Goal: Task Accomplishment & Management: Manage account settings

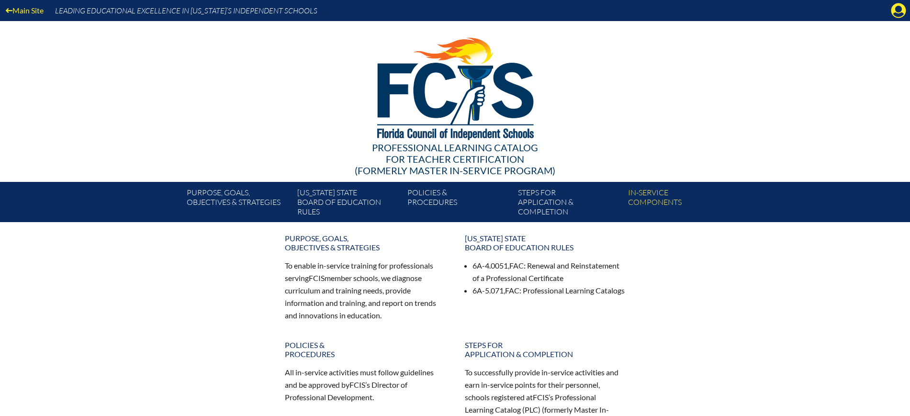
click at [903, 7] on icon at bounding box center [899, 10] width 15 height 15
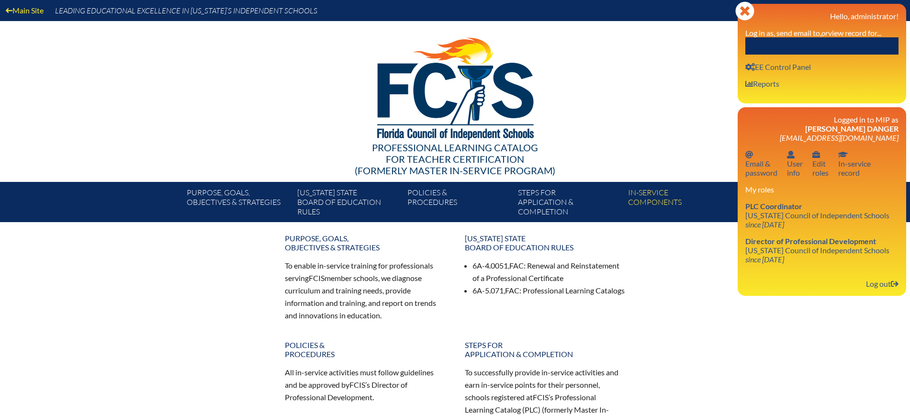
click at [874, 38] on input "text" at bounding box center [821, 45] width 153 height 17
paste input "[PERSON_NAME]"
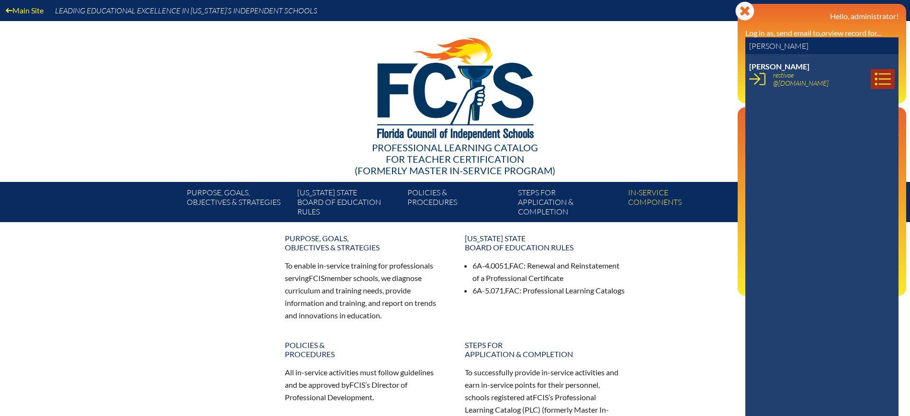
type input "[PERSON_NAME]"
click at [875, 78] on icon at bounding box center [883, 79] width 16 height 16
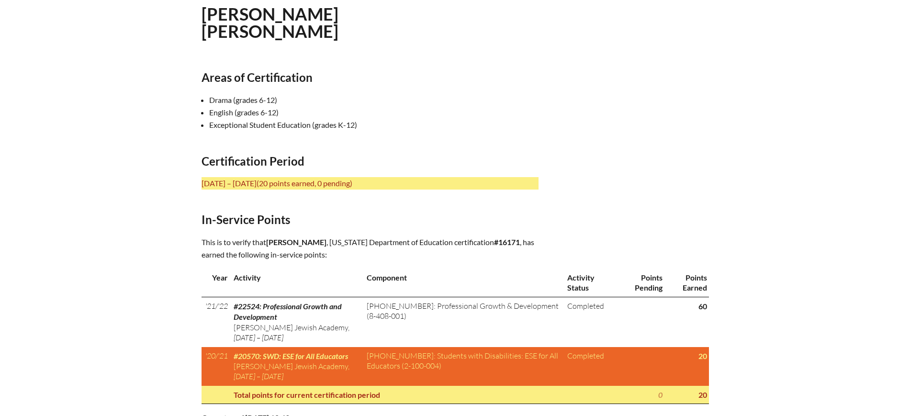
scroll to position [359, 0]
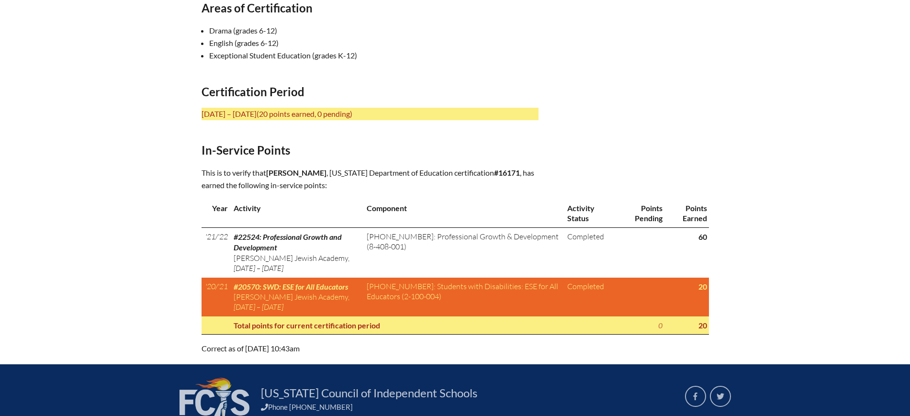
click at [526, 170] on p "This is to verify that Elizabeth Restivo , Florida Department of Education cert…" at bounding box center [370, 179] width 337 height 25
drag, startPoint x: 345, startPoint y: 171, endPoint x: 271, endPoint y: 177, distance: 74.4
click at [271, 177] on p "This is to verify that Elizabeth Restivo , Florida Department of Education cert…" at bounding box center [370, 179] width 337 height 25
copy p "Elizabeth Restivo ,"
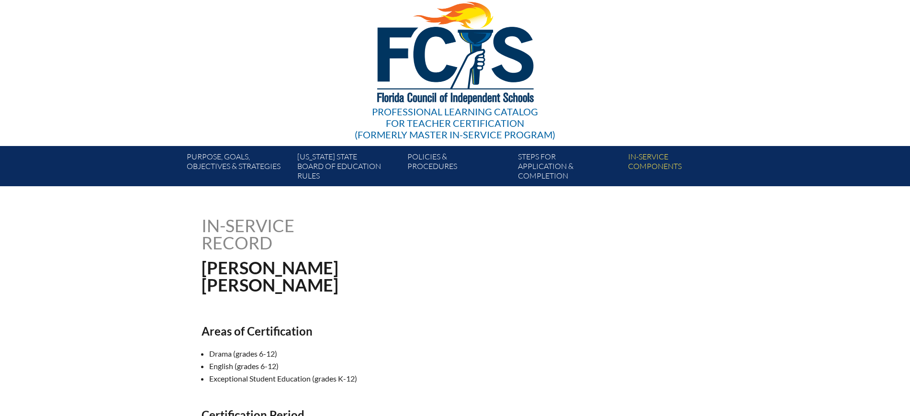
scroll to position [0, 0]
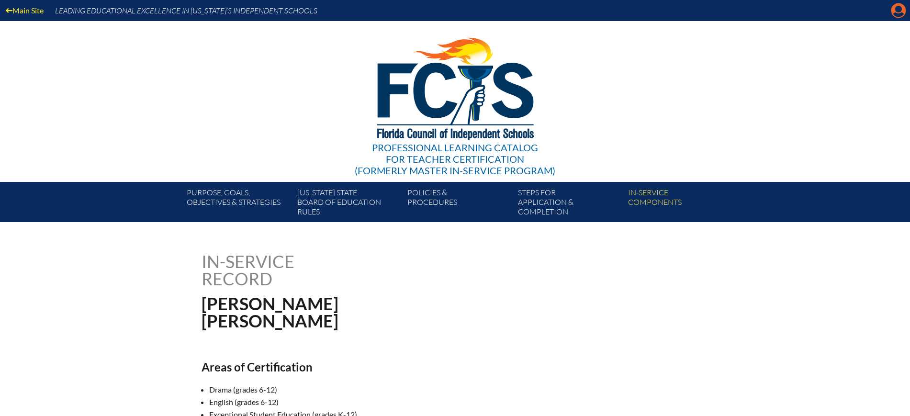
click at [893, 9] on icon at bounding box center [899, 10] width 15 height 15
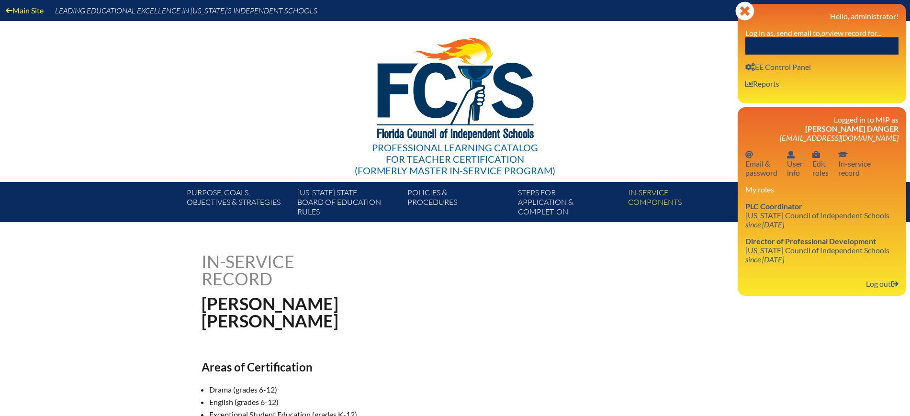
click at [870, 51] on input "text" at bounding box center [821, 45] width 153 height 17
paste input "Restivo,"
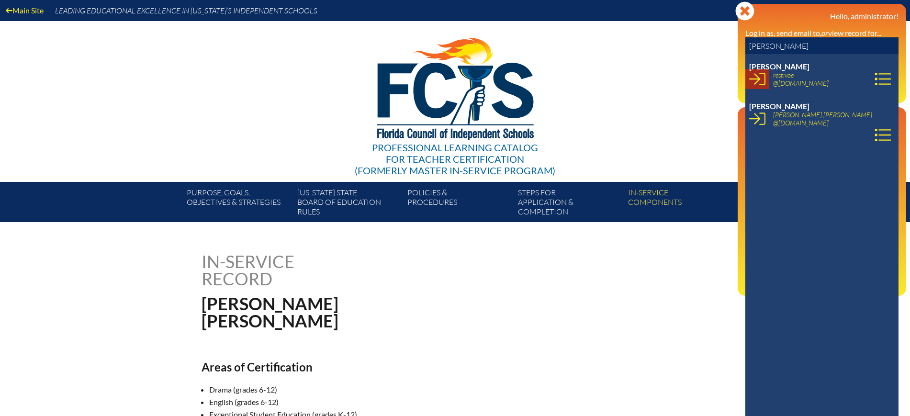
type input "Restivo"
click at [766, 84] on link at bounding box center [757, 79] width 24 height 20
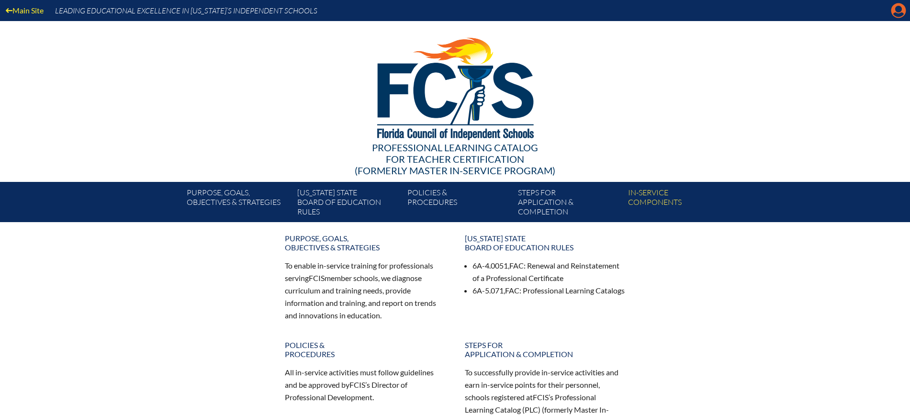
click at [898, 12] on icon at bounding box center [899, 10] width 15 height 15
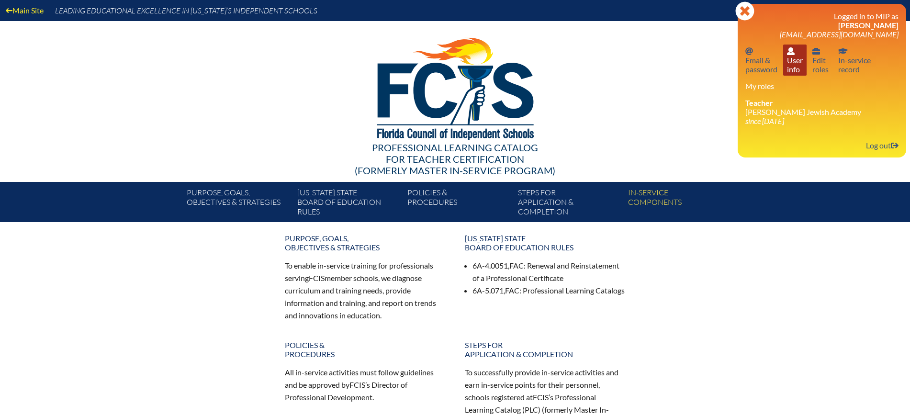
click at [791, 67] on link "User info User info" at bounding box center [794, 60] width 23 height 31
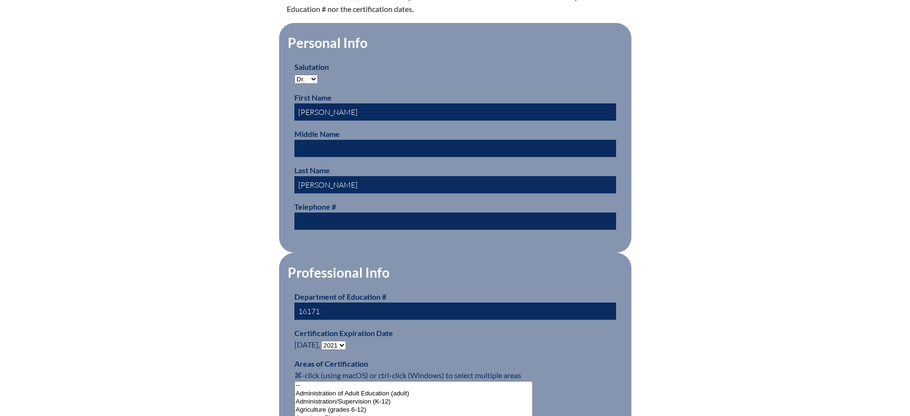
scroll to position [479, 0]
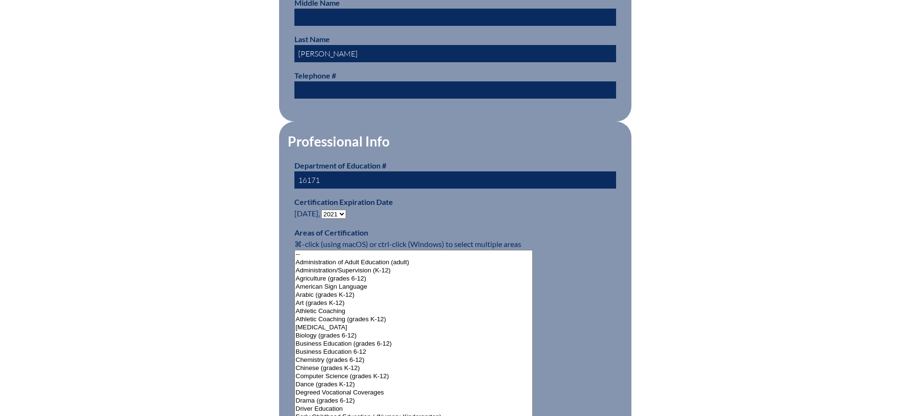
click at [341, 211] on select "- 2031 2030 2029 2028 2027 2026 2025 2024 2023 2022 2021 2020 2019 2018 2017 20…" at bounding box center [333, 214] width 25 height 9
select select "2026"
click at [323, 210] on select "- 2031 2030 2029 2028 2027 2026 2025 2024 2023 2022 2021 2020 2019 2018 2017 20…" at bounding box center [333, 214] width 25 height 9
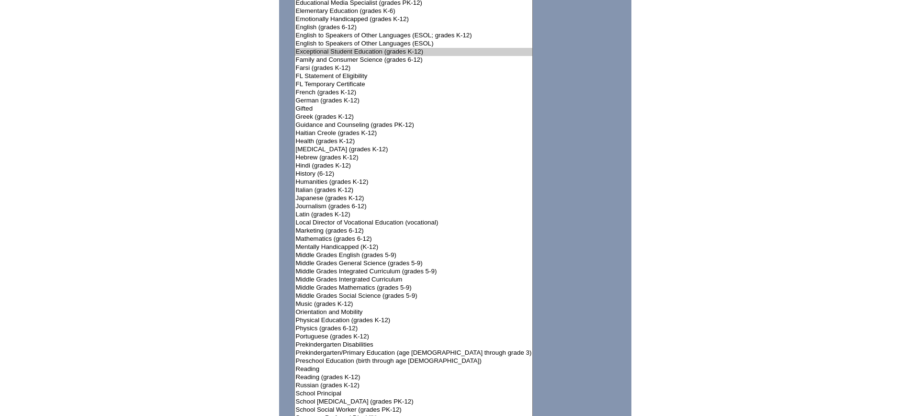
scroll to position [1197, 0]
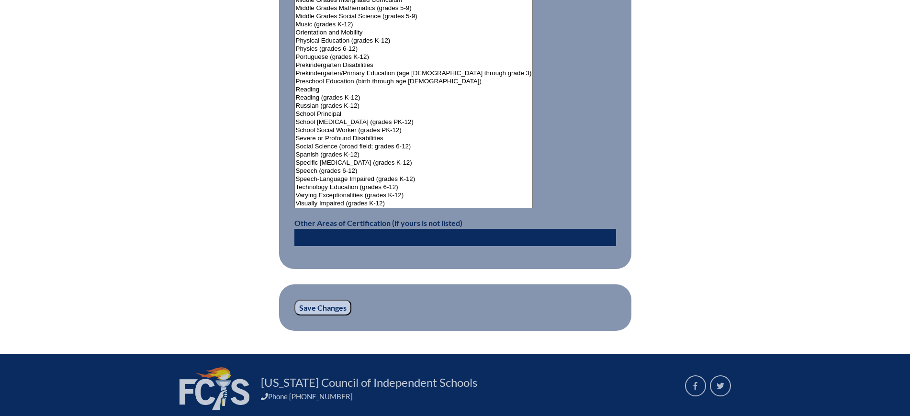
click at [318, 300] on input "Save Changes" at bounding box center [322, 308] width 57 height 16
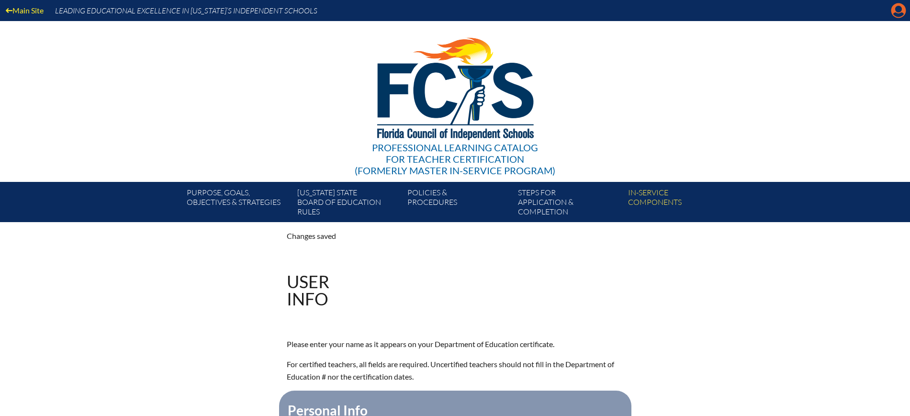
click at [894, 10] on icon at bounding box center [899, 10] width 15 height 15
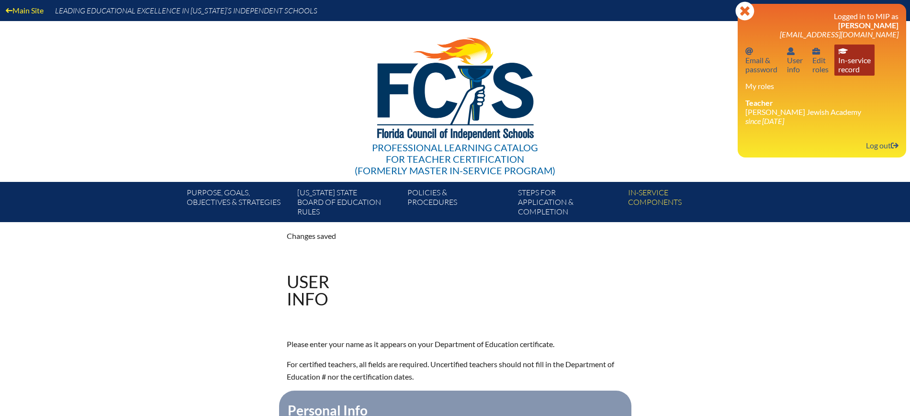
click at [865, 63] on link "In-service record In-service record" at bounding box center [855, 60] width 40 height 31
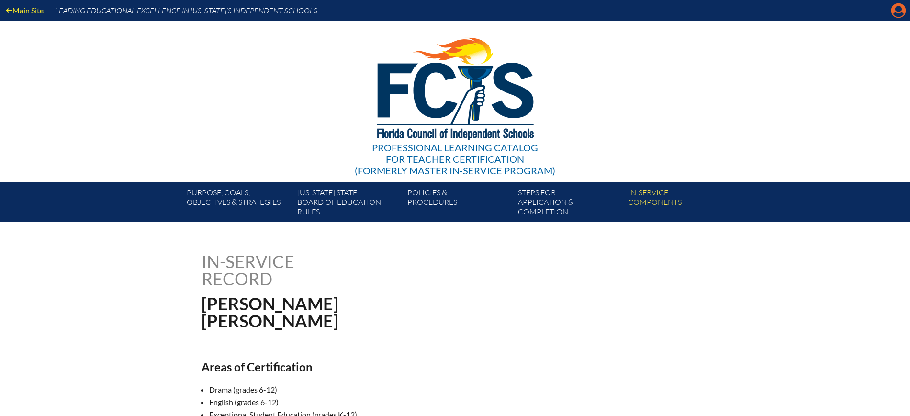
click at [899, 14] on icon "Manage account" at bounding box center [898, 10] width 15 height 15
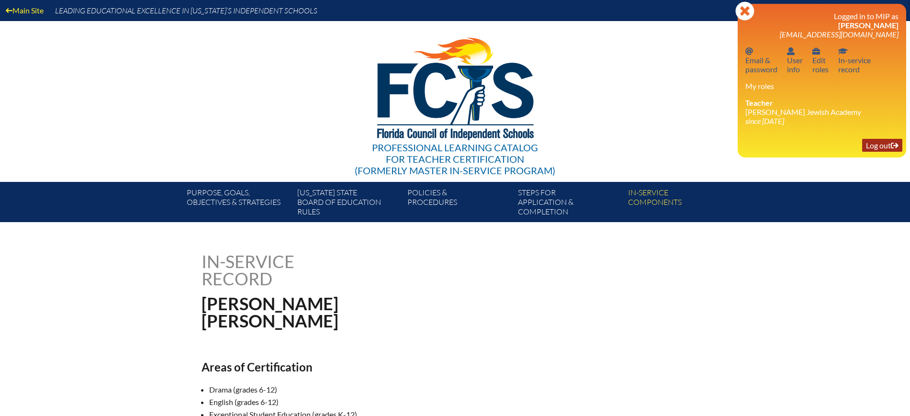
click at [864, 139] on link "Log out Log out" at bounding box center [882, 145] width 40 height 13
